Goal: Information Seeking & Learning: Learn about a topic

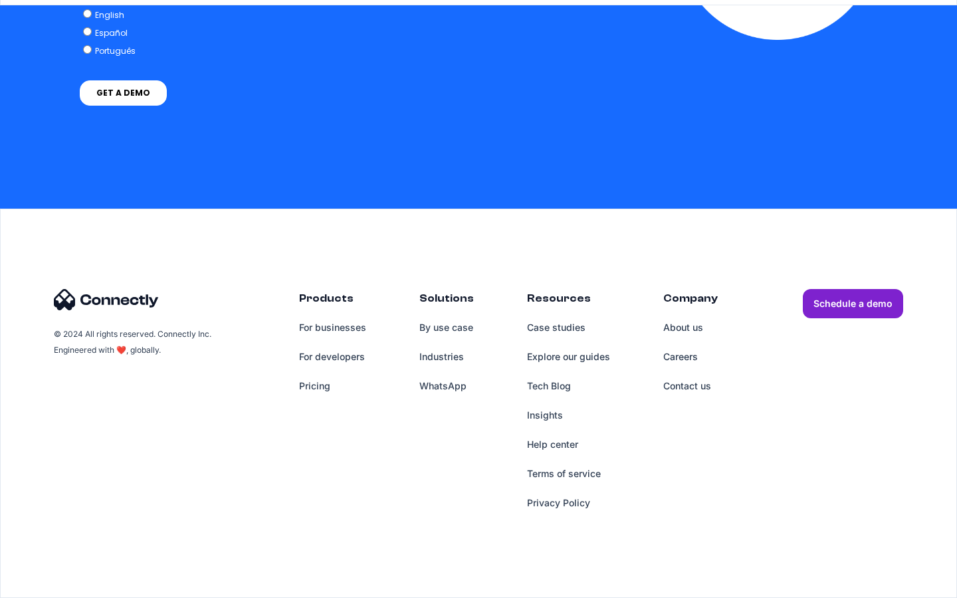
scroll to position [3878, 0]
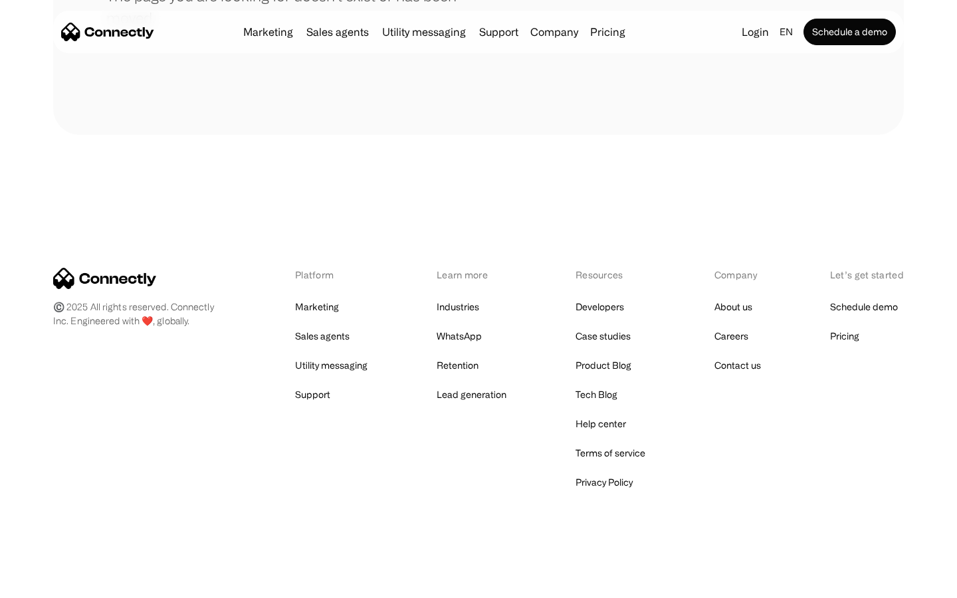
scroll to position [243, 0]
